Goal: Check status: Check status

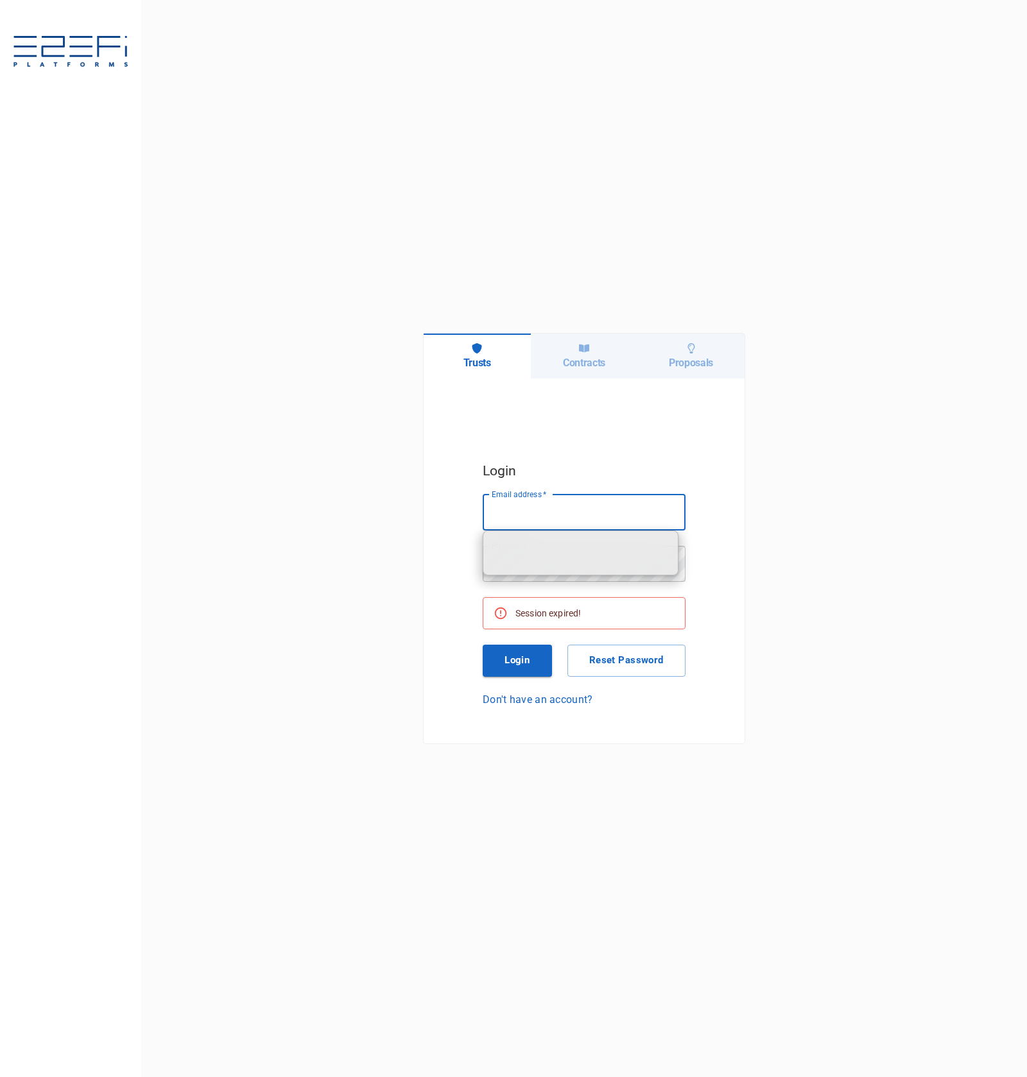
click at [643, 522] on input "Email address   *" at bounding box center [584, 513] width 203 height 36
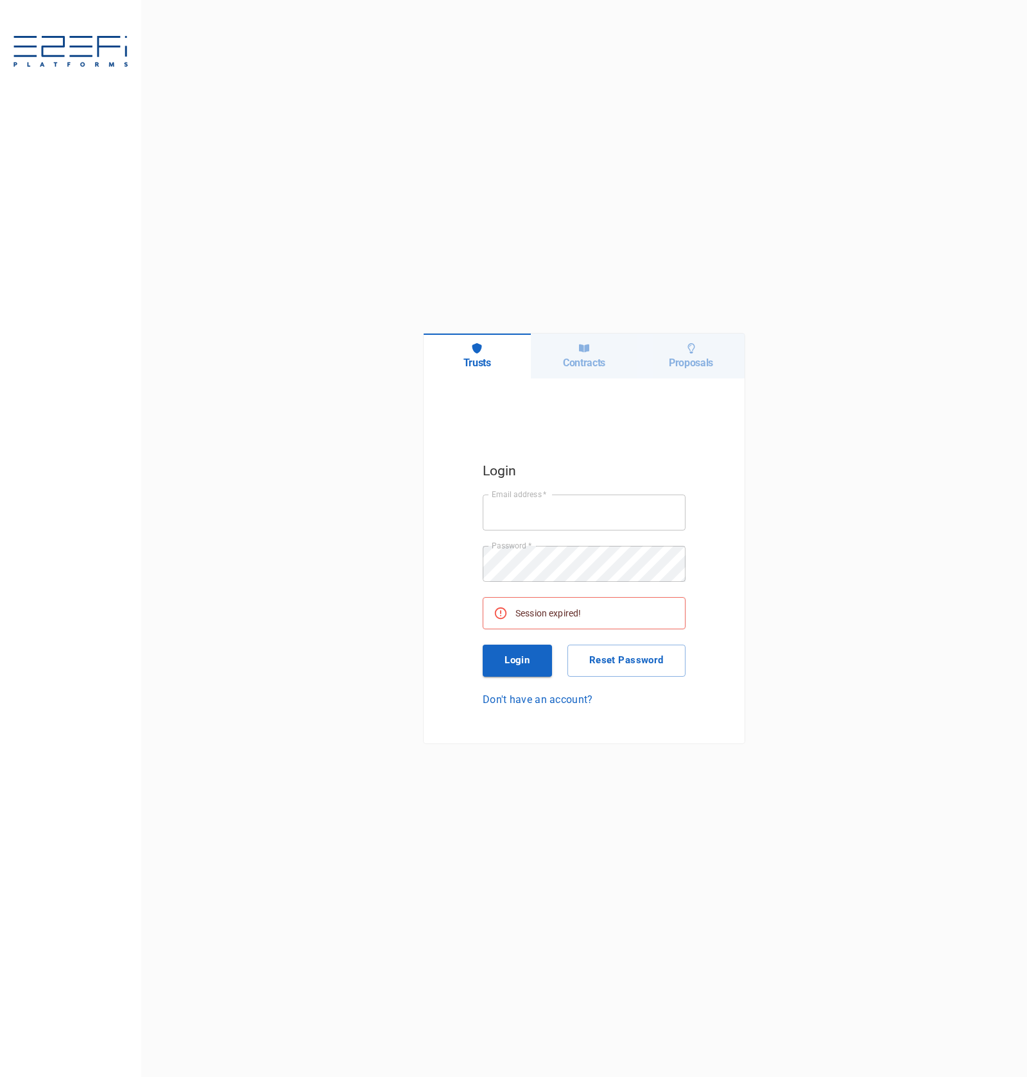
type input "ken@integratedcapital.io"
click at [530, 652] on button "Login" at bounding box center [517, 661] width 69 height 32
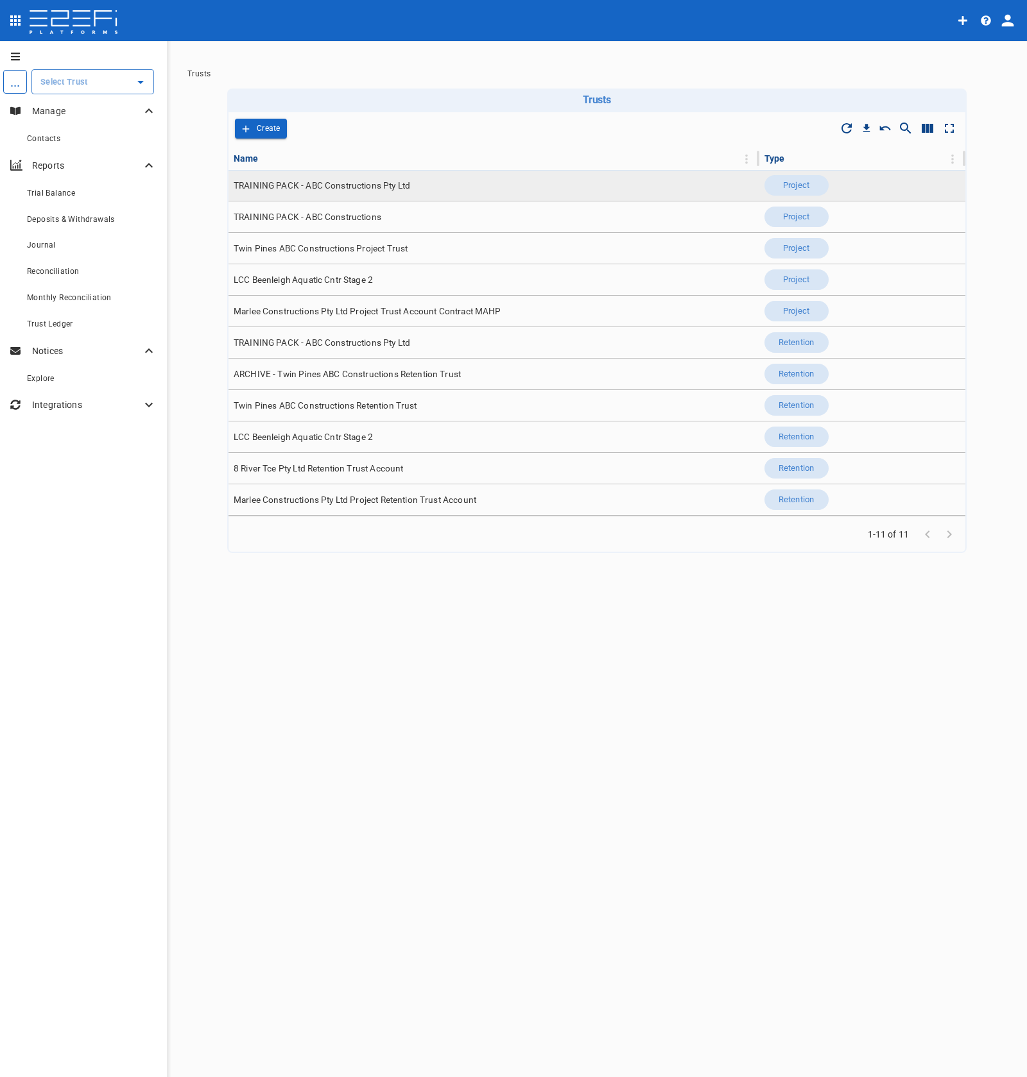
click at [449, 198] on td "TRAINING PACK - ABC Constructions Pty Ltd" at bounding box center [493, 185] width 531 height 31
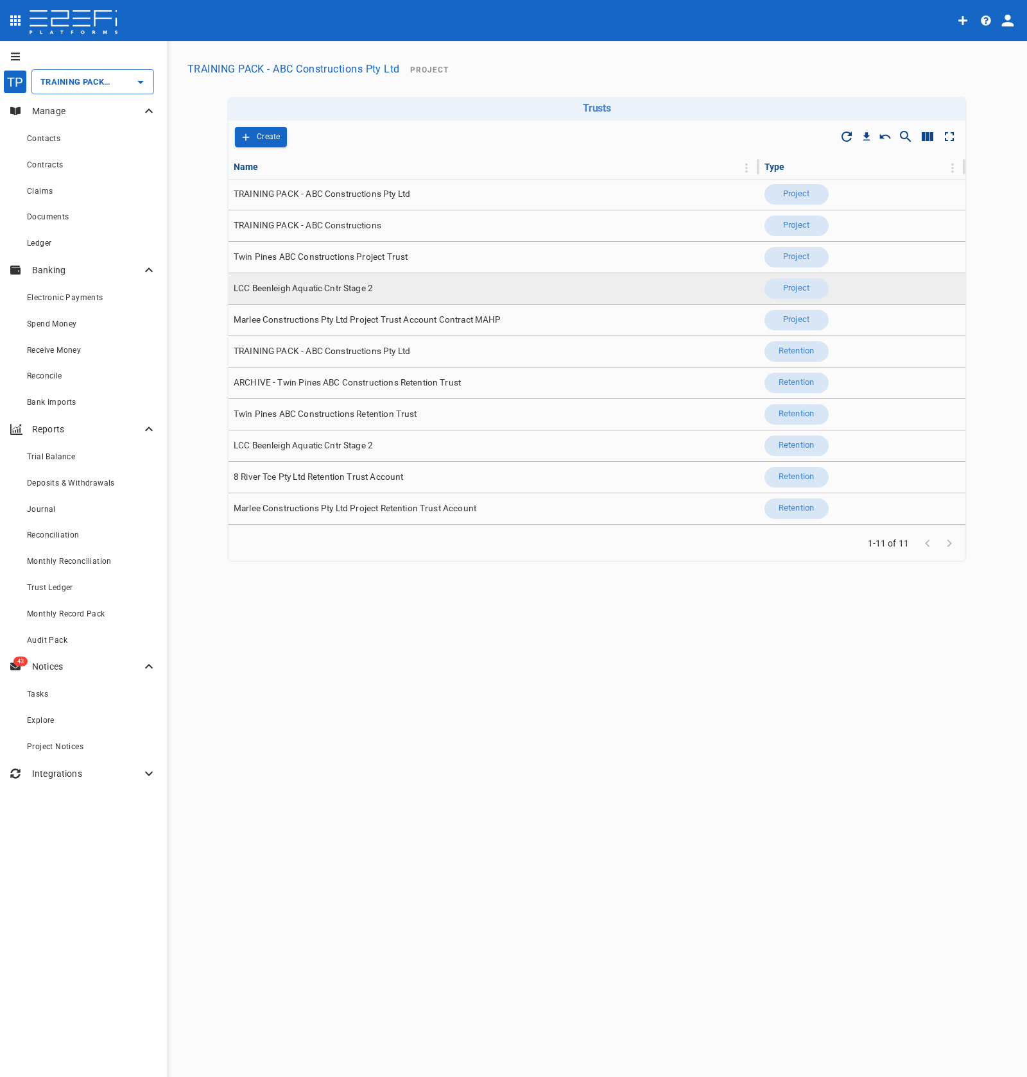
click at [478, 292] on td "LCC Beenleigh Aquatic Cntr Stage 2" at bounding box center [493, 288] width 531 height 31
